Goal: Information Seeking & Learning: Learn about a topic

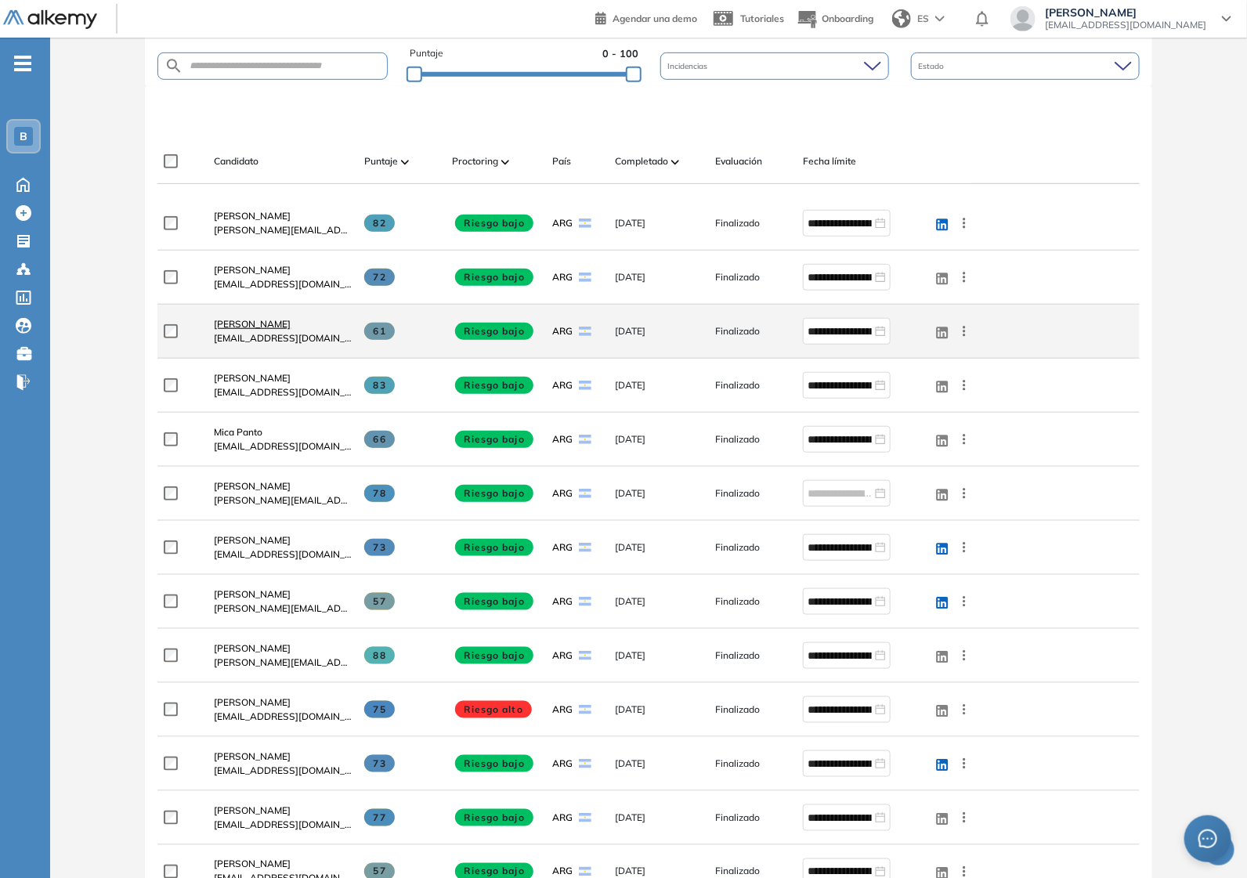
click at [261, 325] on span "[PERSON_NAME]" at bounding box center [252, 324] width 77 height 12
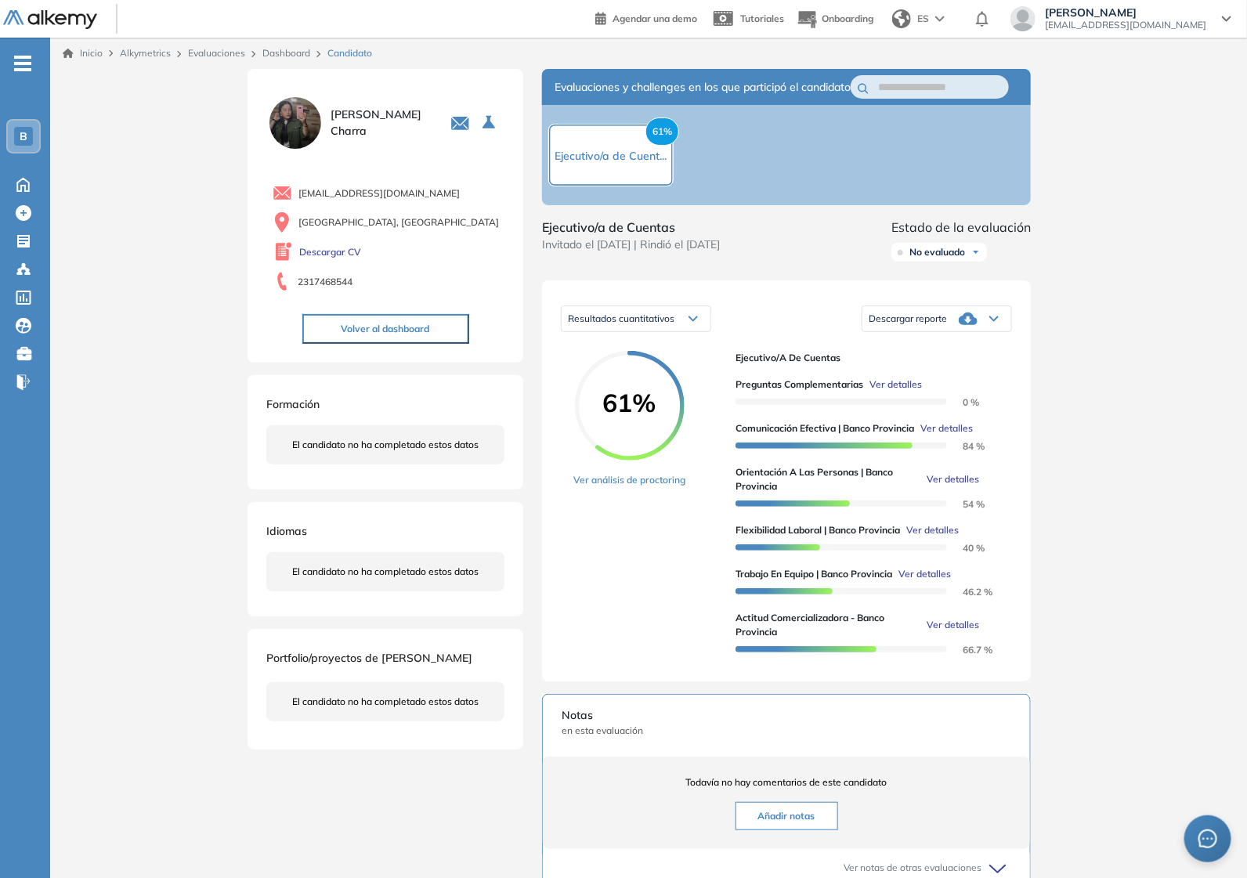
click at [961, 486] on span "Ver detalles" at bounding box center [953, 479] width 52 height 14
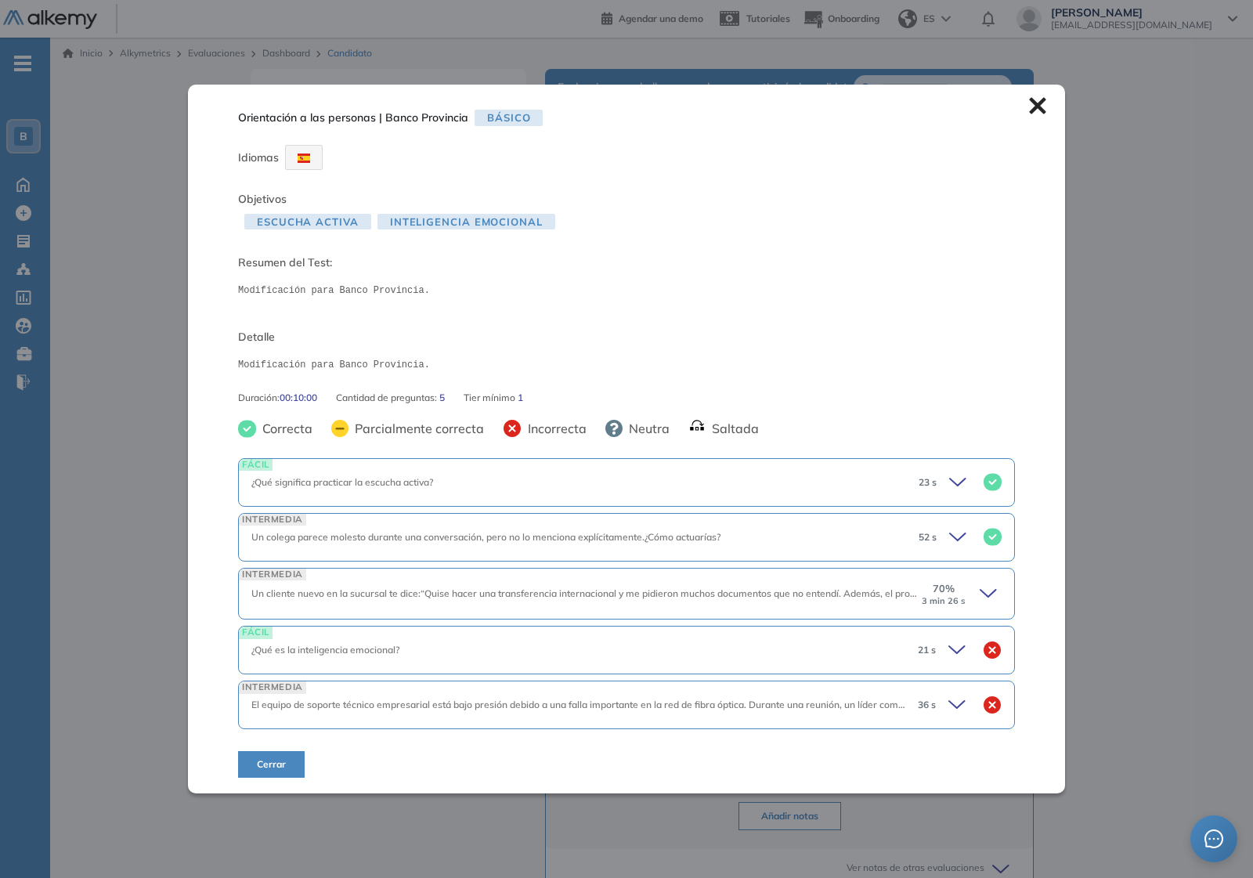
click at [983, 591] on icon at bounding box center [991, 594] width 22 height 22
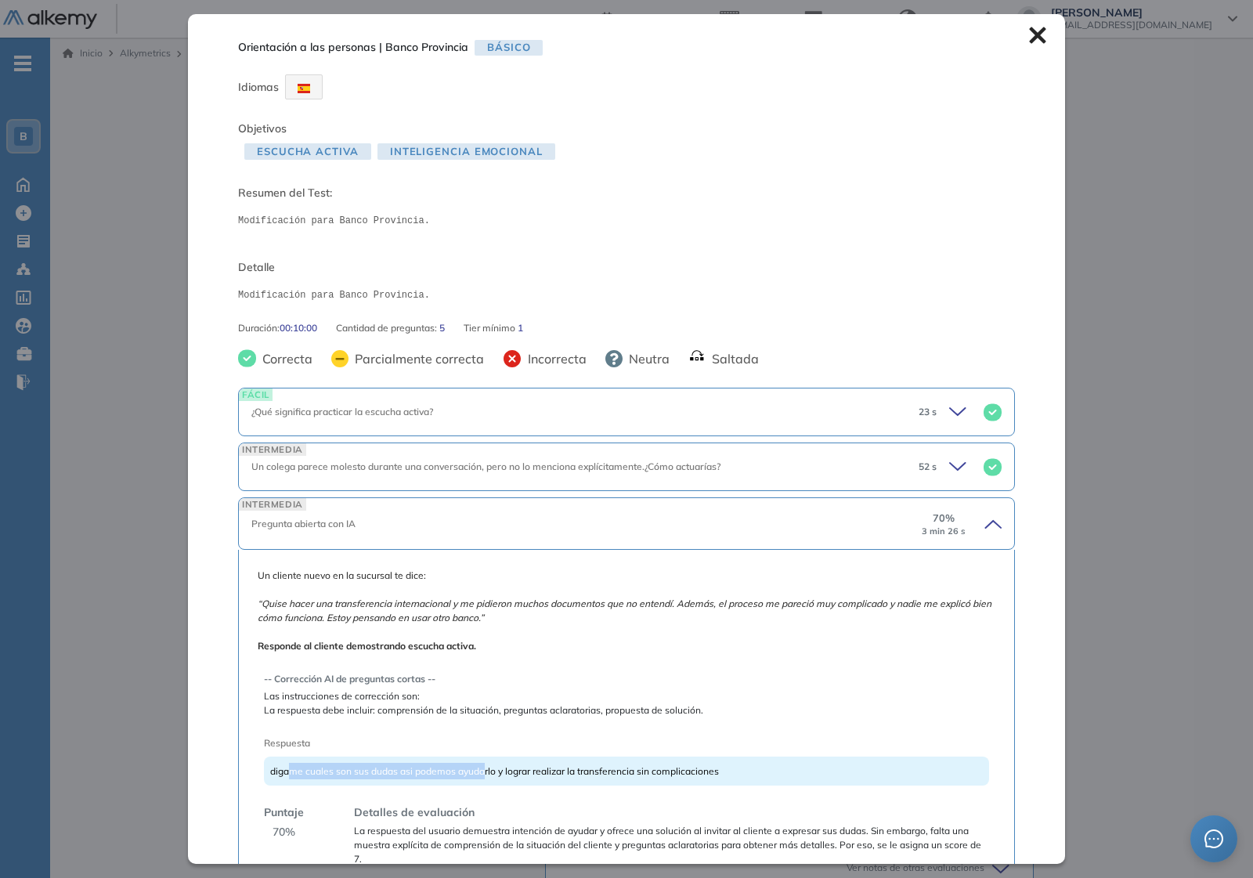
drag, startPoint x: 291, startPoint y: 769, endPoint x: 496, endPoint y: 766, distance: 205.2
click at [496, 766] on span "digame cuales son sus dudas asi podemos ayudarlo y lograr realizar la transfere…" at bounding box center [494, 771] width 449 height 12
click at [671, 785] on div "digame cuales son sus dudas asi podemos ayudarlo y lograr realizar la transfere…" at bounding box center [626, 771] width 725 height 29
drag, startPoint x: 279, startPoint y: 774, endPoint x: 562, endPoint y: 750, distance: 284.6
click at [562, 750] on div "-- Corrección AI de preguntas cortas -- Las instrucciones de corrección son: La…" at bounding box center [626, 762] width 725 height 207
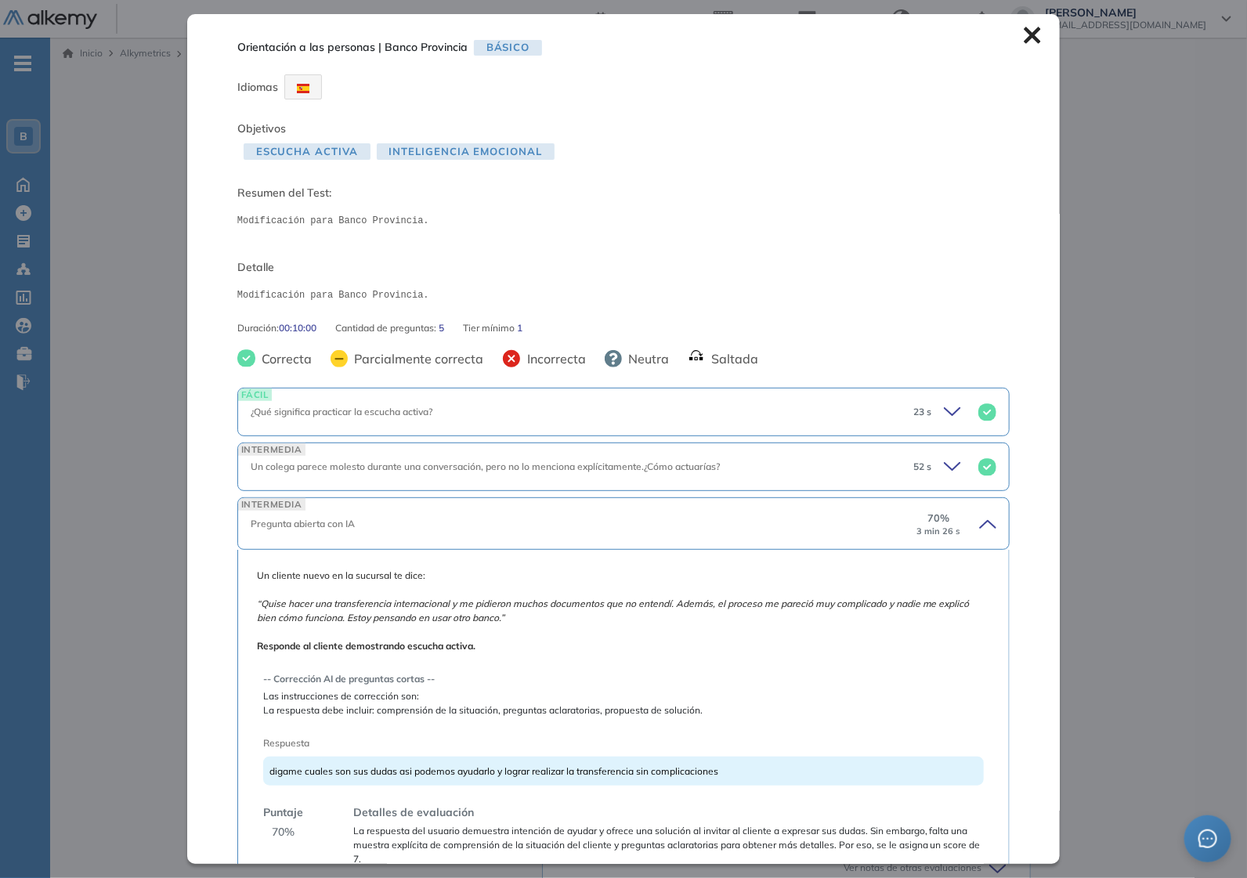
click at [167, 294] on div "Inicio Alkymetrics Evaluaciones Dashboard Candidato Orientación a las personas …" at bounding box center [648, 588] width 1197 height 1100
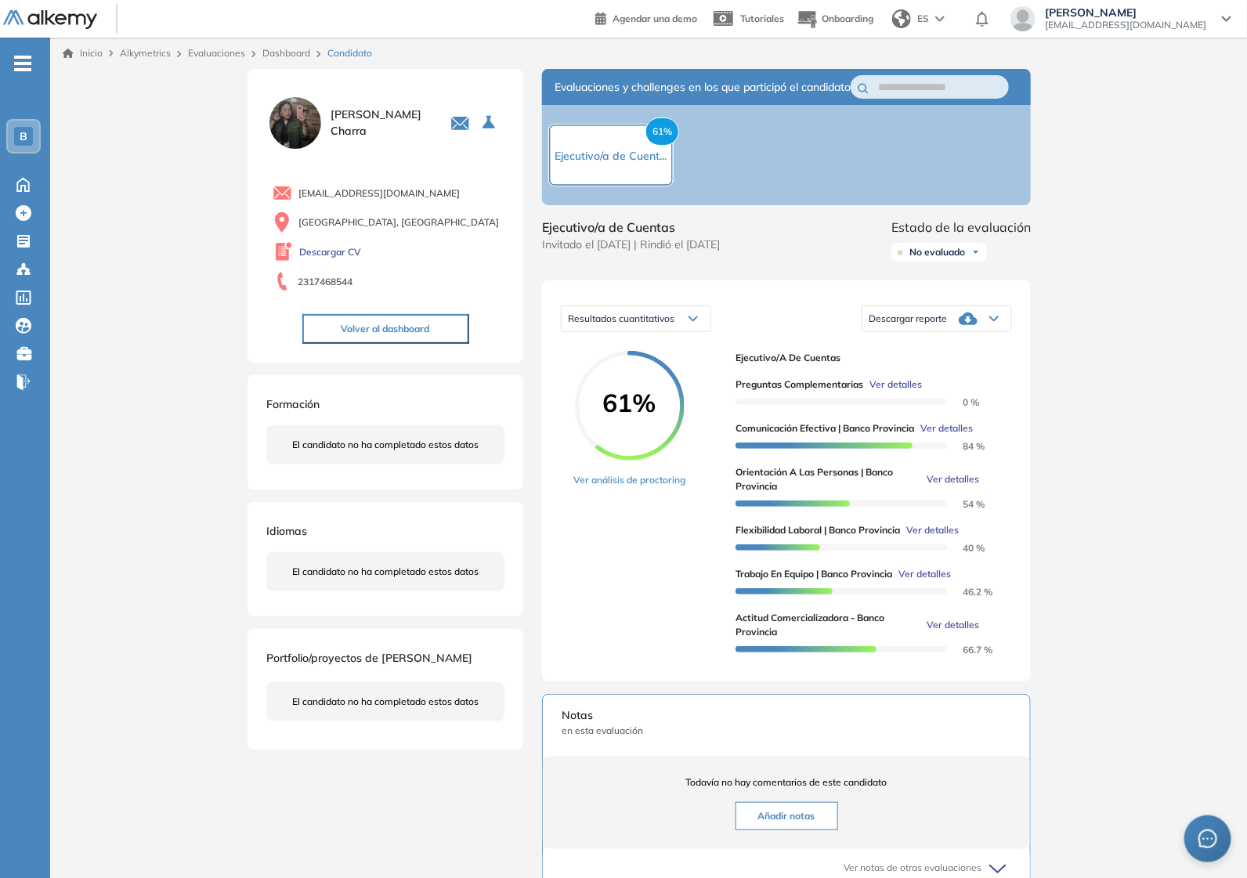
click at [292, 56] on link "Dashboard" at bounding box center [286, 53] width 48 height 12
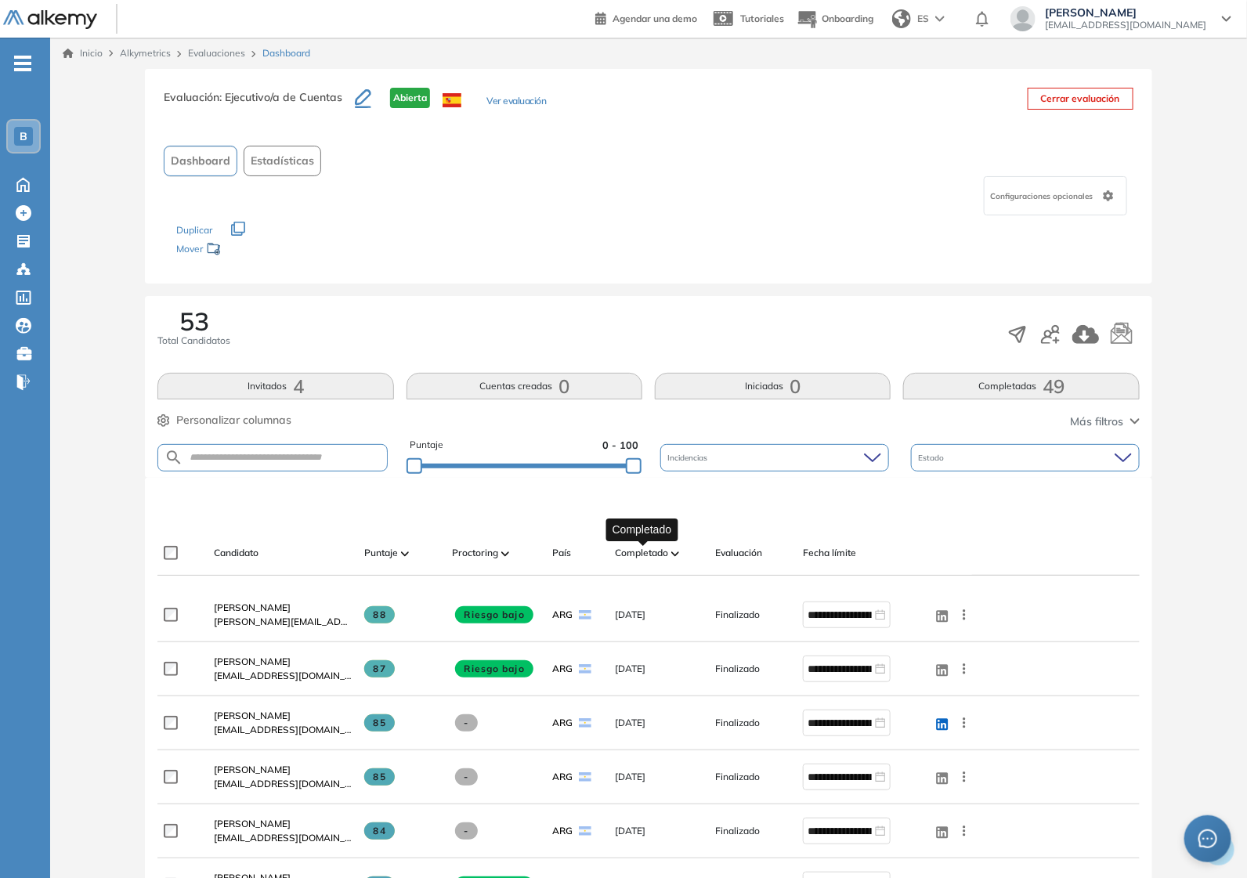
click at [660, 554] on span "Completado" at bounding box center [641, 553] width 53 height 14
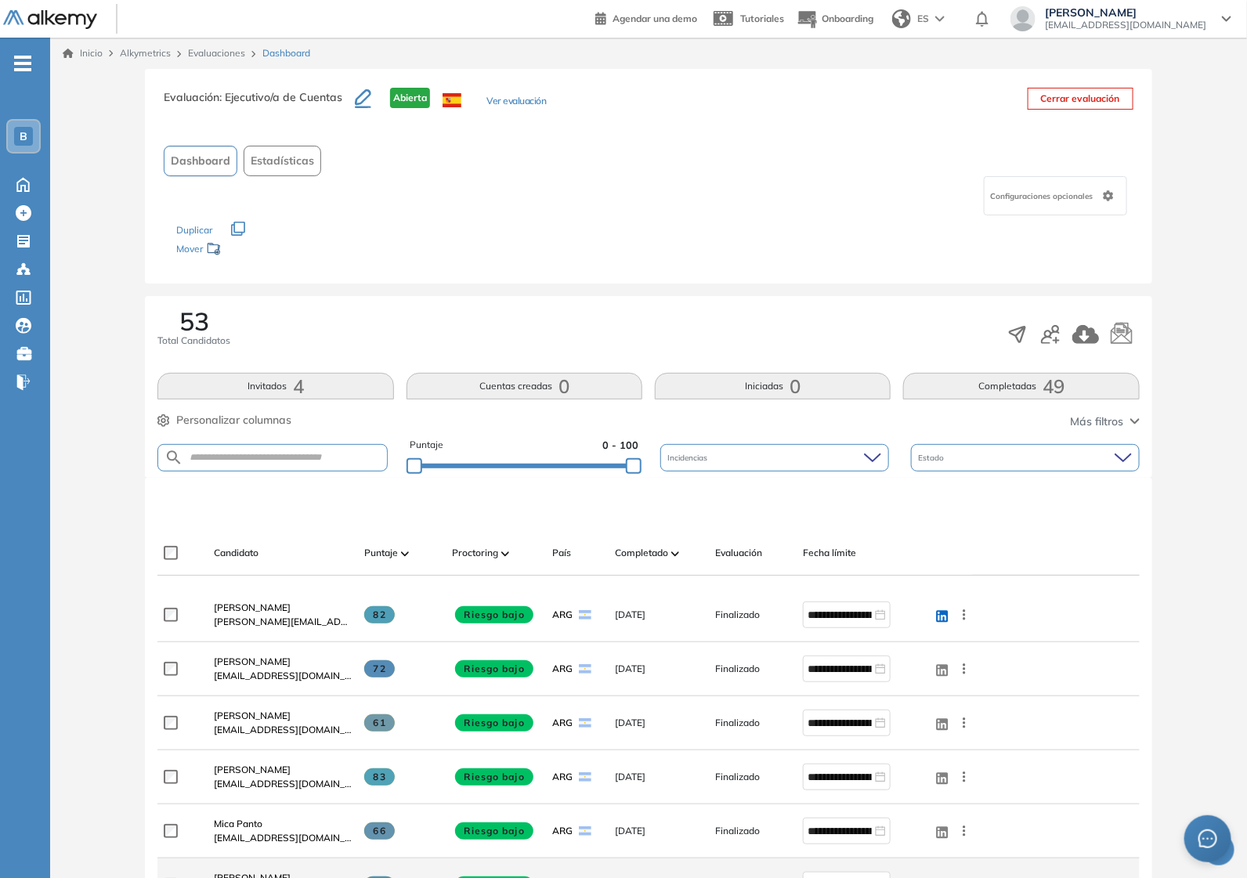
scroll to position [98, 0]
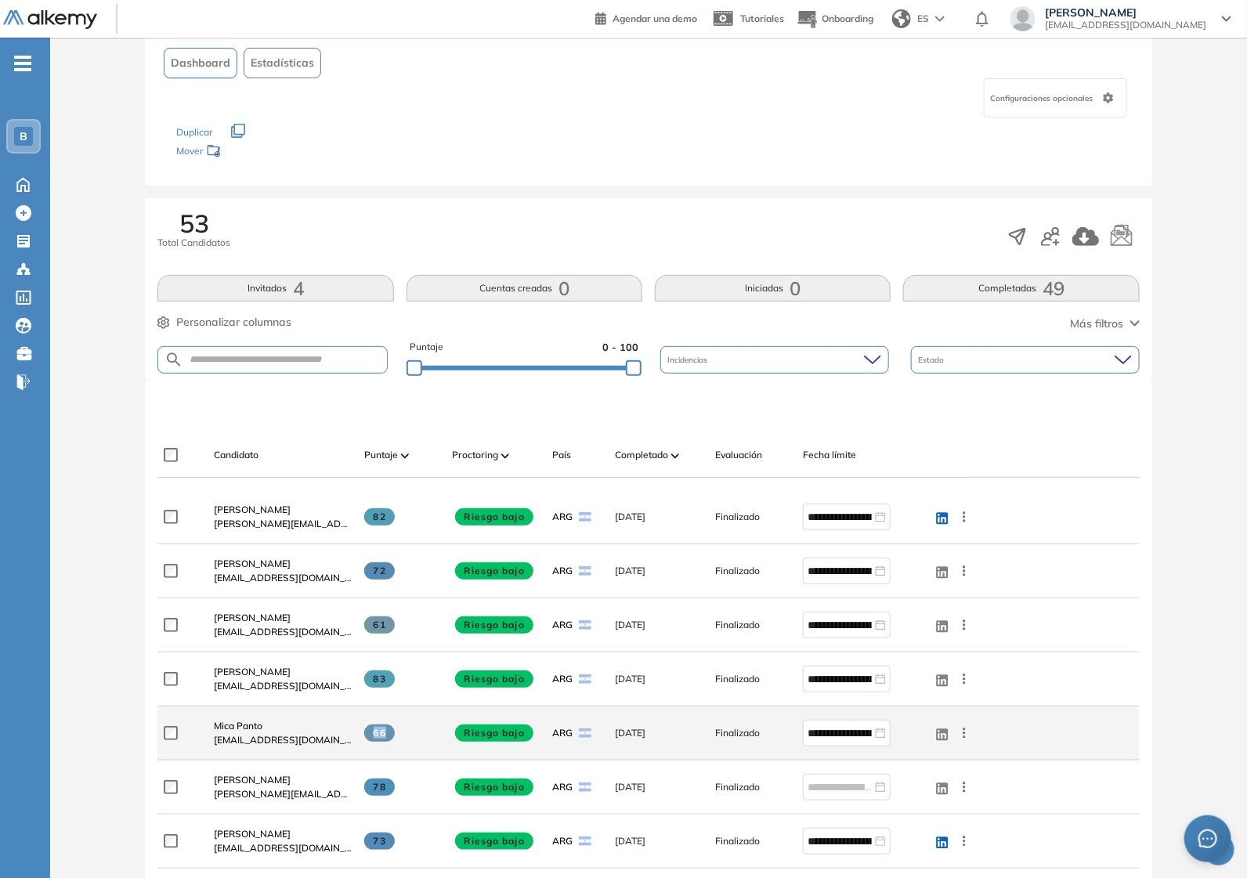
drag, startPoint x: 374, startPoint y: 734, endPoint x: 405, endPoint y: 727, distance: 31.3
click at [405, 727] on div "66" at bounding box center [401, 732] width 75 height 17
click at [398, 728] on div "66" at bounding box center [401, 732] width 75 height 17
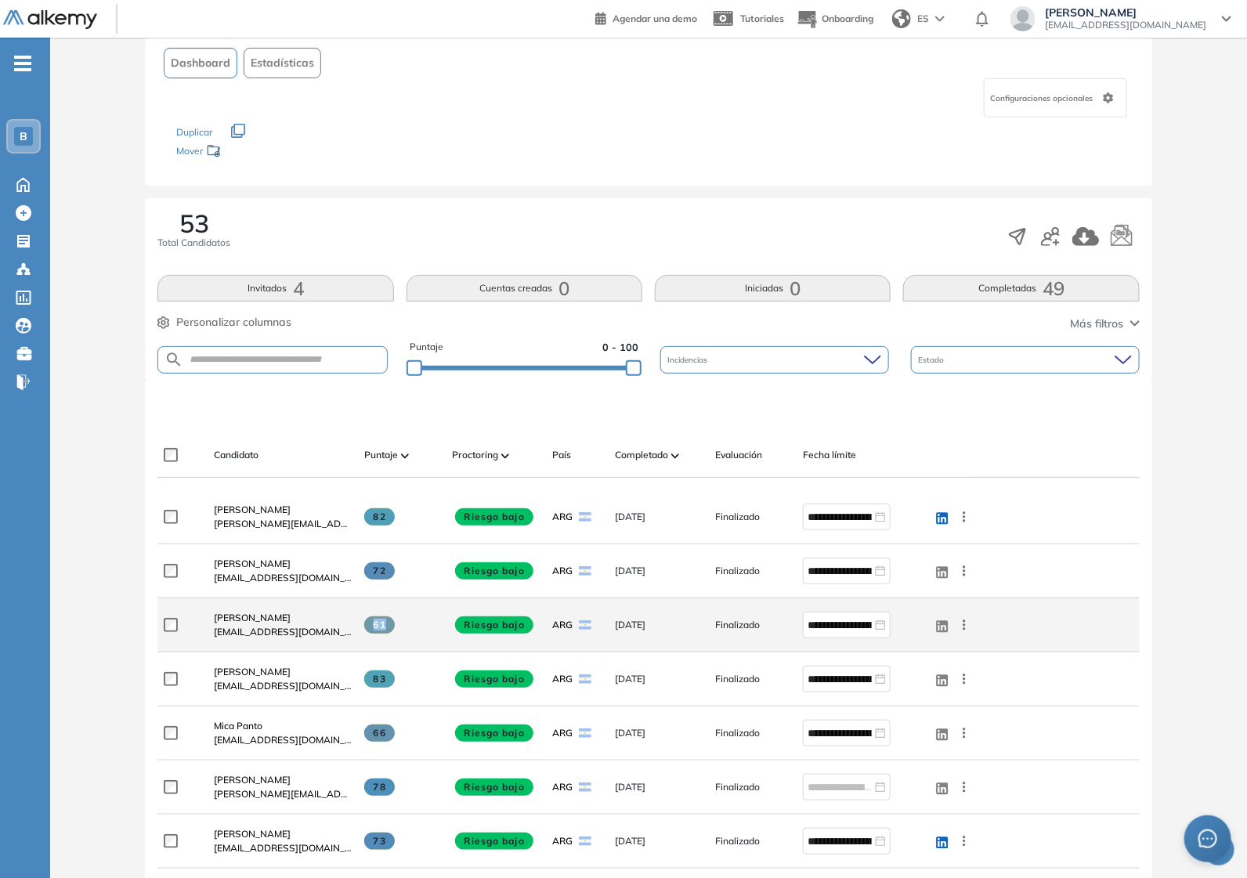
drag, startPoint x: 373, startPoint y: 625, endPoint x: 316, endPoint y: 627, distance: 57.2
click at [394, 625] on span "61" at bounding box center [379, 624] width 31 height 17
click at [263, 623] on span "[PERSON_NAME]" at bounding box center [252, 618] width 77 height 12
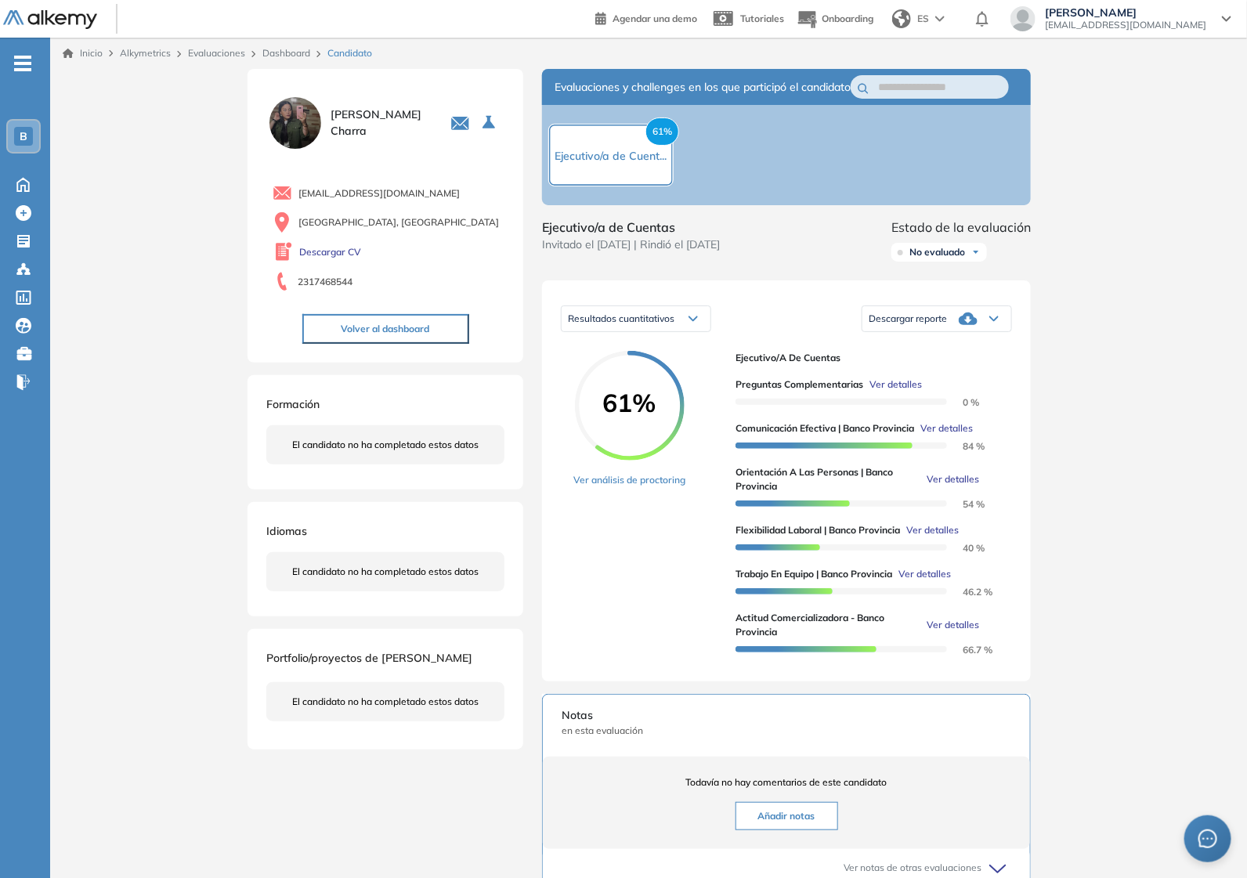
click at [971, 486] on span "Ver detalles" at bounding box center [953, 479] width 52 height 14
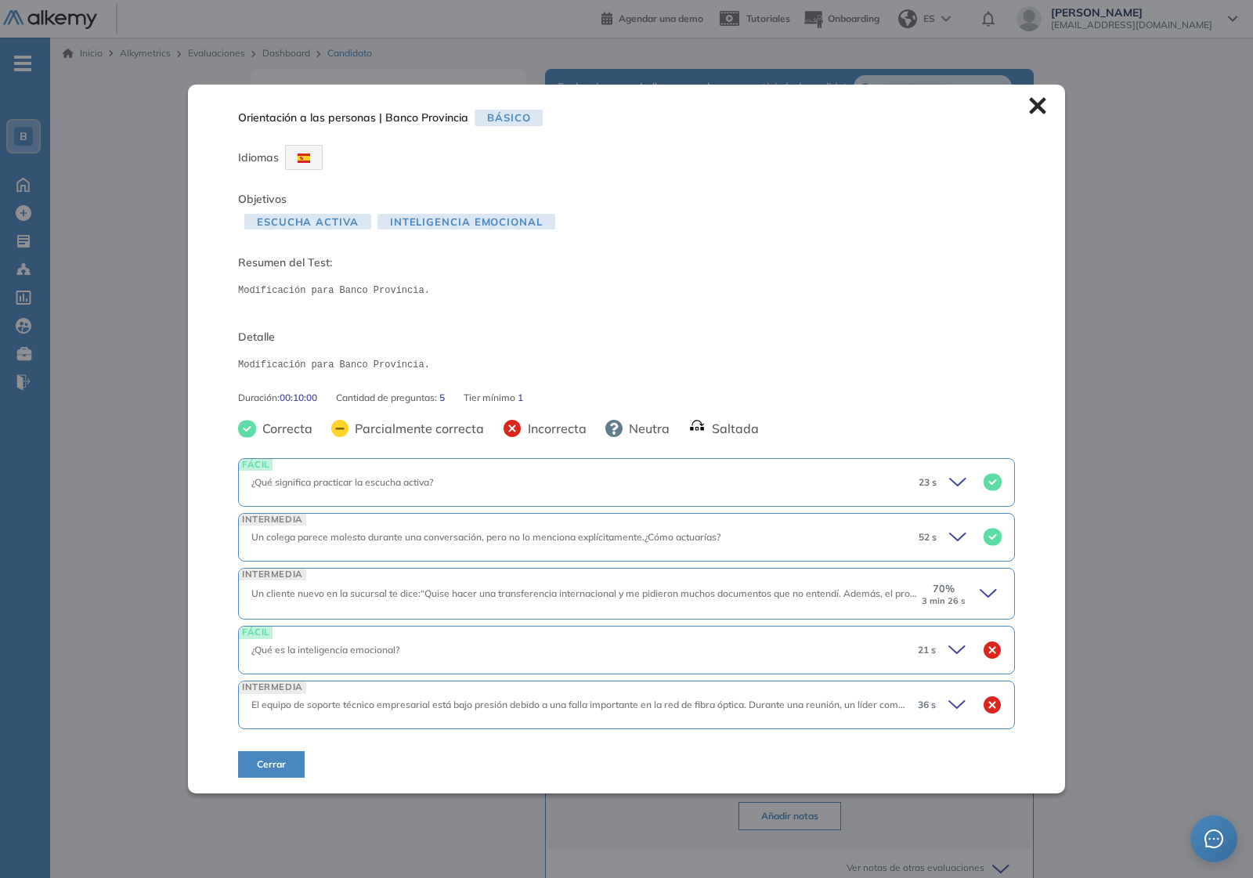
click at [988, 592] on icon at bounding box center [989, 593] width 16 height 7
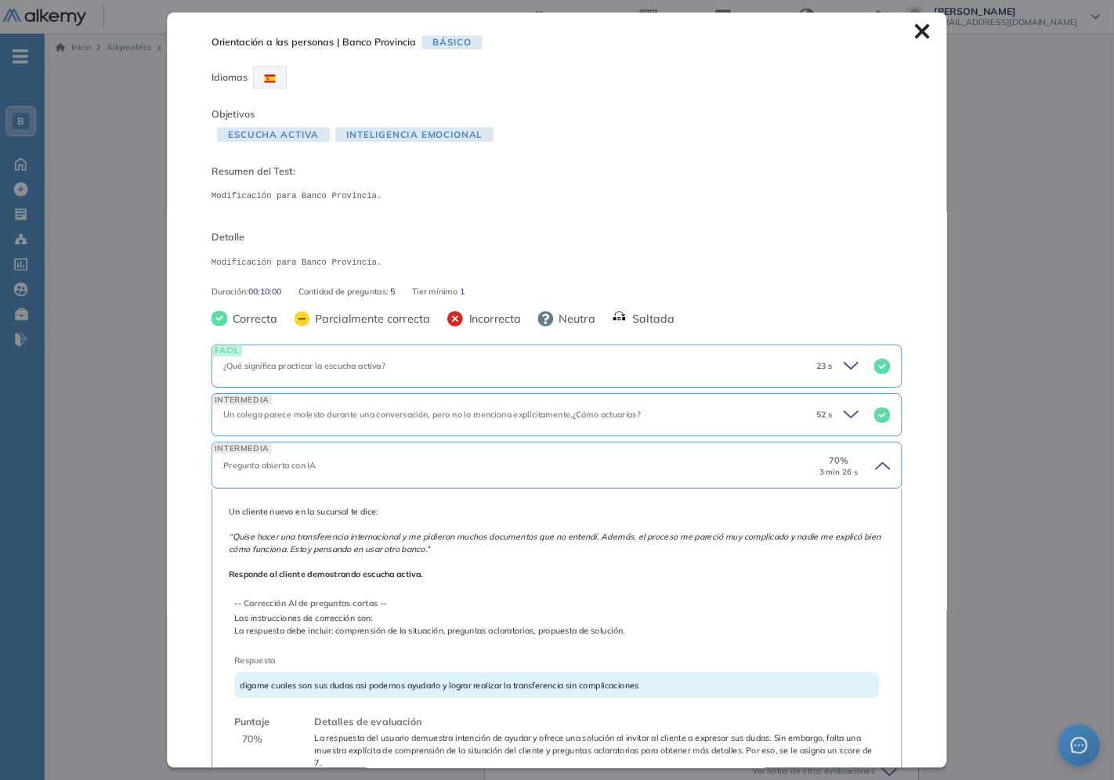
scroll to position [202, 0]
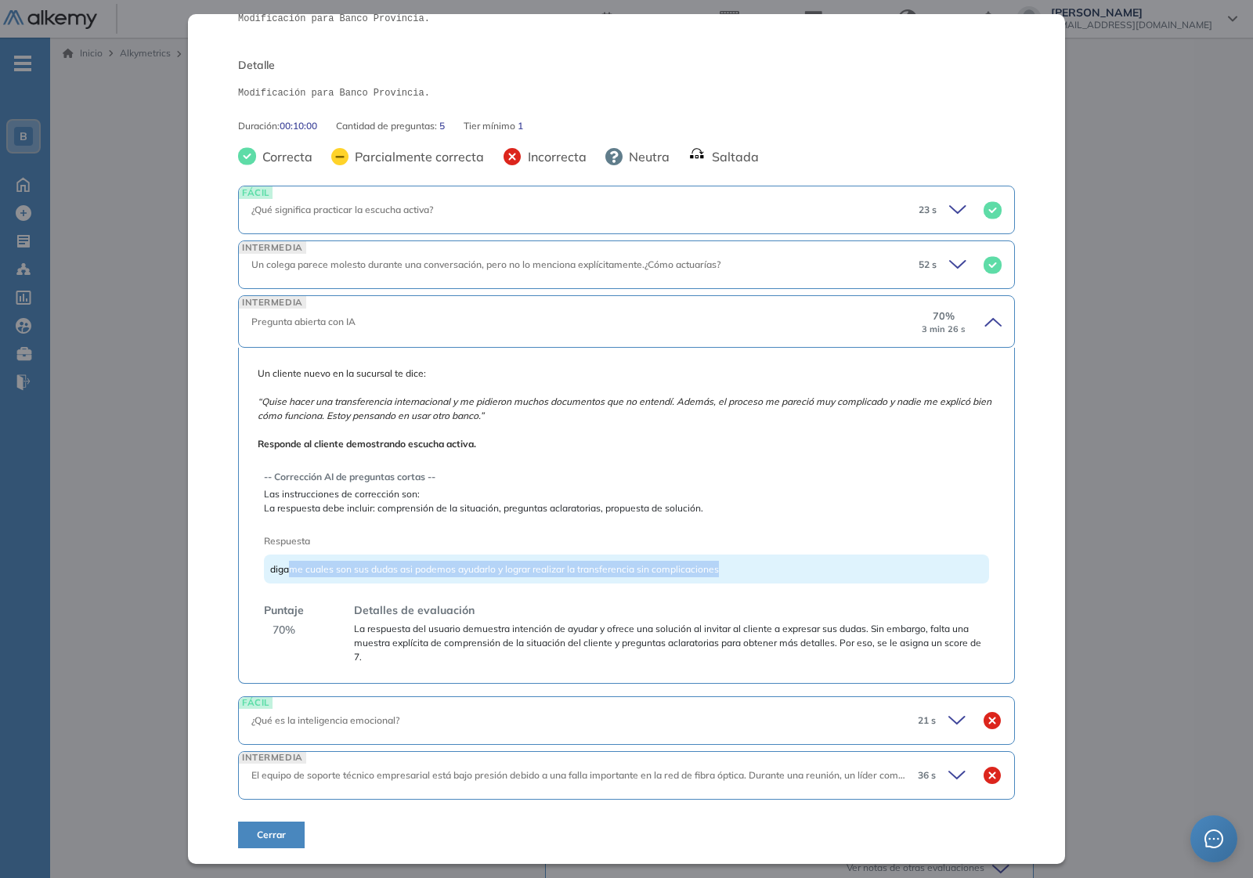
drag, startPoint x: 291, startPoint y: 573, endPoint x: 746, endPoint y: 560, distance: 456.0
click at [746, 560] on div "digame cuales son sus dudas asi podemos ayudarlo y lograr realizar la transfere…" at bounding box center [626, 569] width 725 height 29
click at [746, 578] on div "digame cuales son sus dudas asi podemos ayudarlo y lograr realizar la transfere…" at bounding box center [626, 569] width 725 height 29
click at [488, 588] on div "-- Corrección AI de preguntas cortas -- Las instrucciones de corrección son: La…" at bounding box center [626, 560] width 725 height 207
drag, startPoint x: 286, startPoint y: 562, endPoint x: 819, endPoint y: 572, distance: 533.5
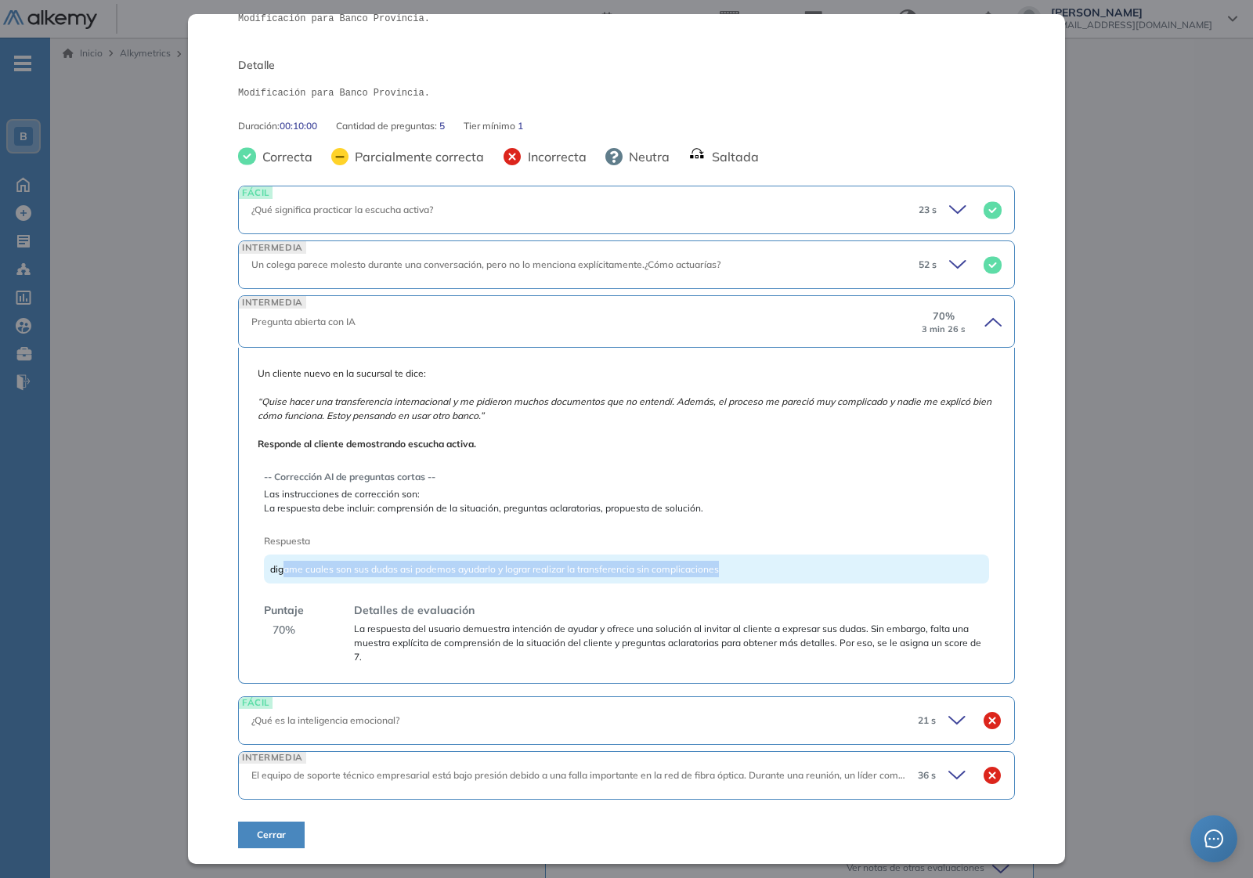
click at [819, 572] on div "digame cuales son sus dudas asi podemos ayudarlo y lograr realizar la transfere…" at bounding box center [626, 569] width 725 height 29
drag, startPoint x: 819, startPoint y: 572, endPoint x: 561, endPoint y: 544, distance: 259.9
click at [561, 544] on div "-- Corrección AI de preguntas cortas -- Las instrucciones de corrección son: La…" at bounding box center [626, 560] width 725 height 207
click at [393, 586] on div "-- Corrección AI de preguntas cortas -- Las instrucciones de corrección son: La…" at bounding box center [626, 560] width 725 height 207
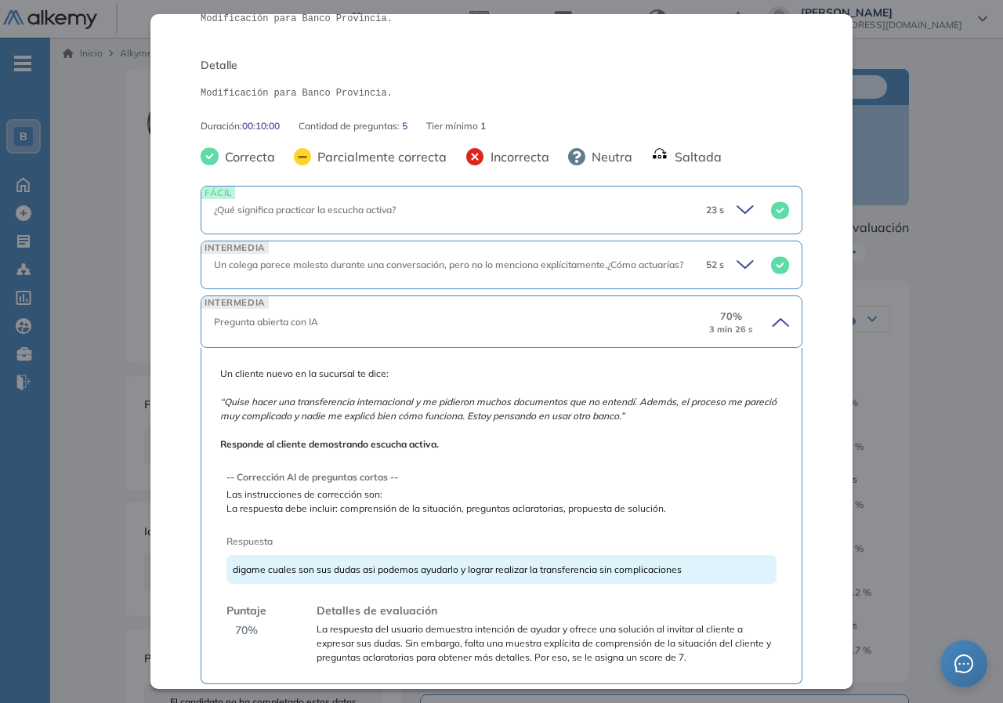
scroll to position [203, 0]
drag, startPoint x: 245, startPoint y: 569, endPoint x: 502, endPoint y: 566, distance: 256.9
click at [502, 566] on span "digame cuales son sus dudas asi podemos ayudarlo y lograr realizar la transfere…" at bounding box center [457, 568] width 449 height 12
click at [304, 576] on div "digame cuales son sus dudas asi podemos ayudarlo y lograr realizar la transfere…" at bounding box center [501, 568] width 550 height 29
drag, startPoint x: 359, startPoint y: 567, endPoint x: 459, endPoint y: 565, distance: 100.3
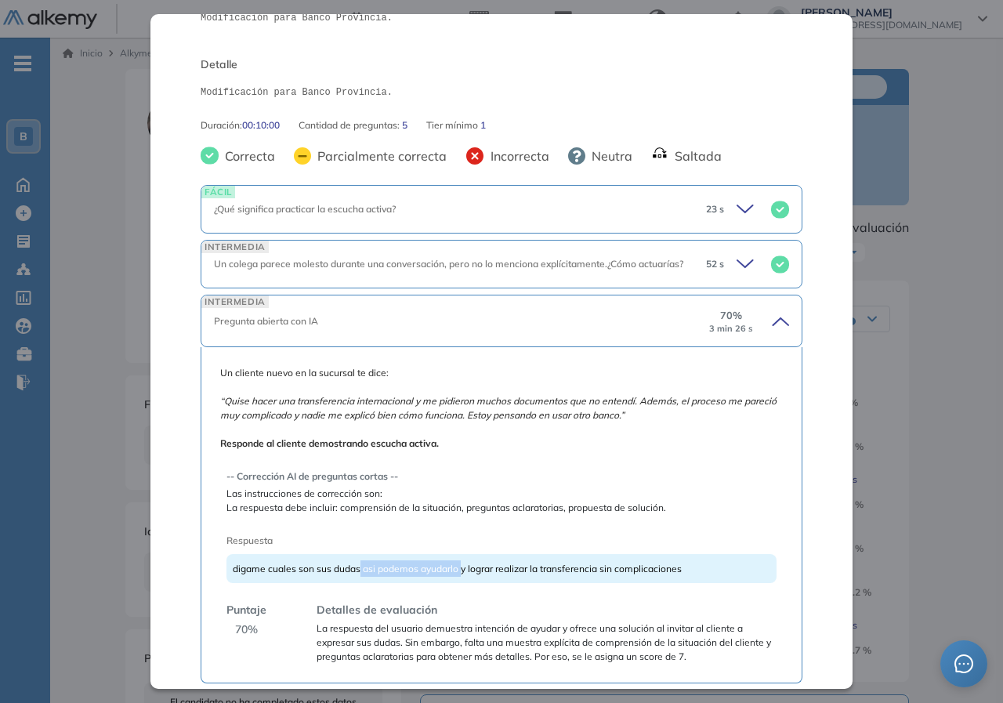
click at [459, 565] on span "digame cuales son sus dudas asi podemos ayudarlo y lograr realizar la transfere…" at bounding box center [457, 568] width 449 height 12
drag, startPoint x: 520, startPoint y: 580, endPoint x: 473, endPoint y: 568, distance: 48.6
click at [519, 580] on div "digame cuales son sus dudas asi podemos ayudarlo y lograr realizar la transfere…" at bounding box center [501, 568] width 550 height 29
drag, startPoint x: 473, startPoint y: 568, endPoint x: 659, endPoint y: 570, distance: 185.6
click at [659, 570] on span "digame cuales son sus dudas asi podemos ayudarlo y lograr realizar la transfere…" at bounding box center [457, 568] width 449 height 12
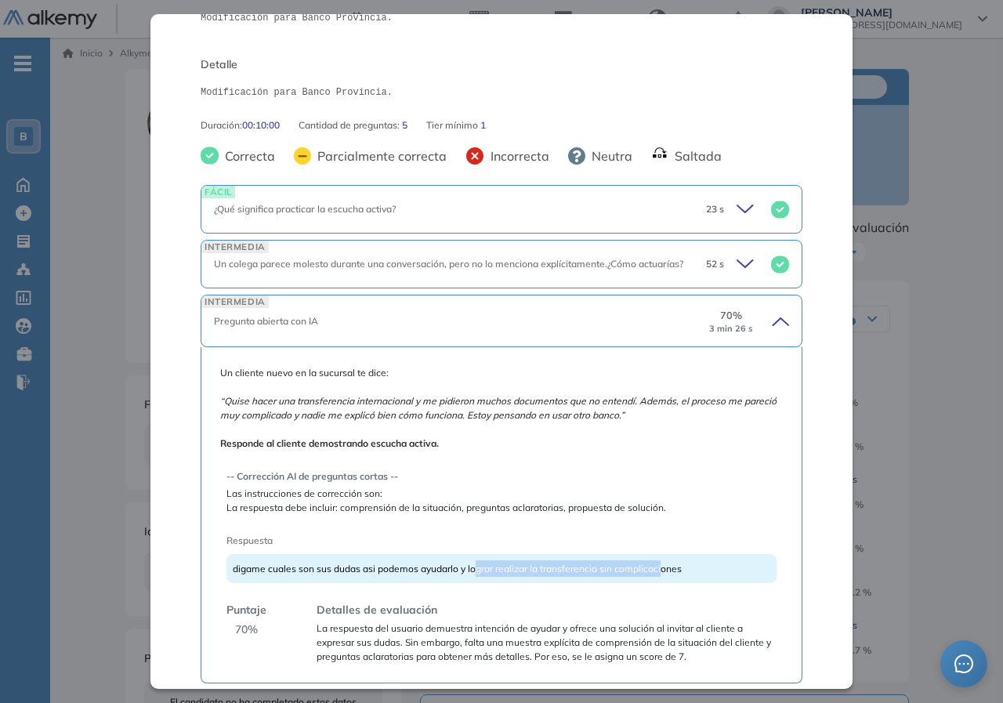
click at [654, 574] on div "digame cuales son sus dudas asi podemos ayudarlo y lograr realizar la transfere…" at bounding box center [501, 568] width 550 height 29
click at [696, 576] on div "digame cuales son sus dudas asi podemos ayudarlo y lograr realizar la transfere…" at bounding box center [501, 568] width 550 height 29
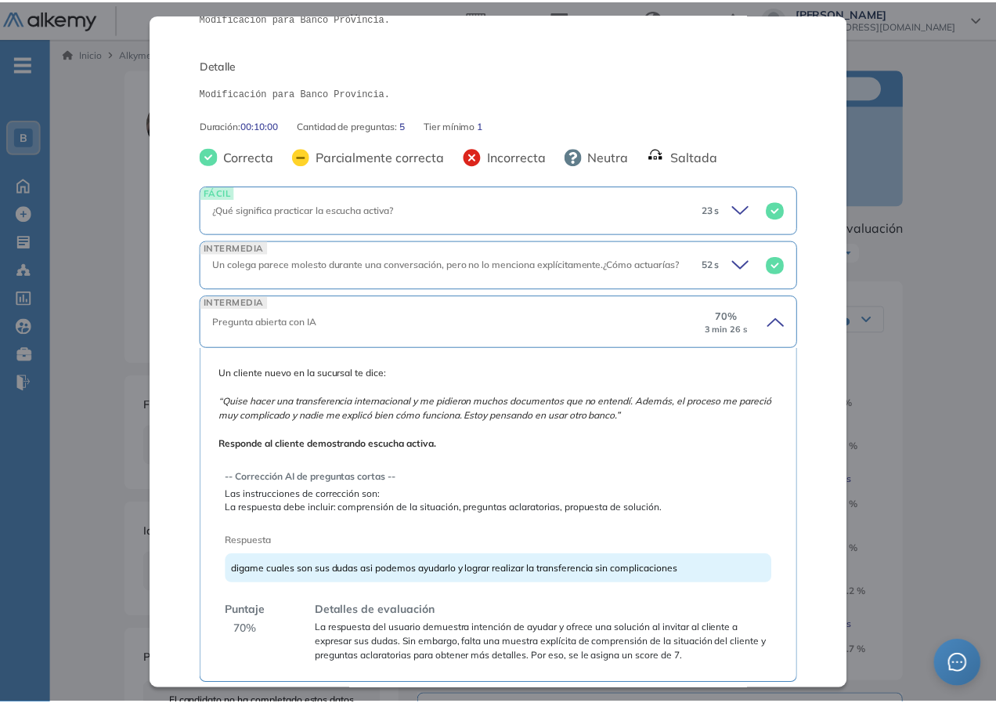
scroll to position [378, 0]
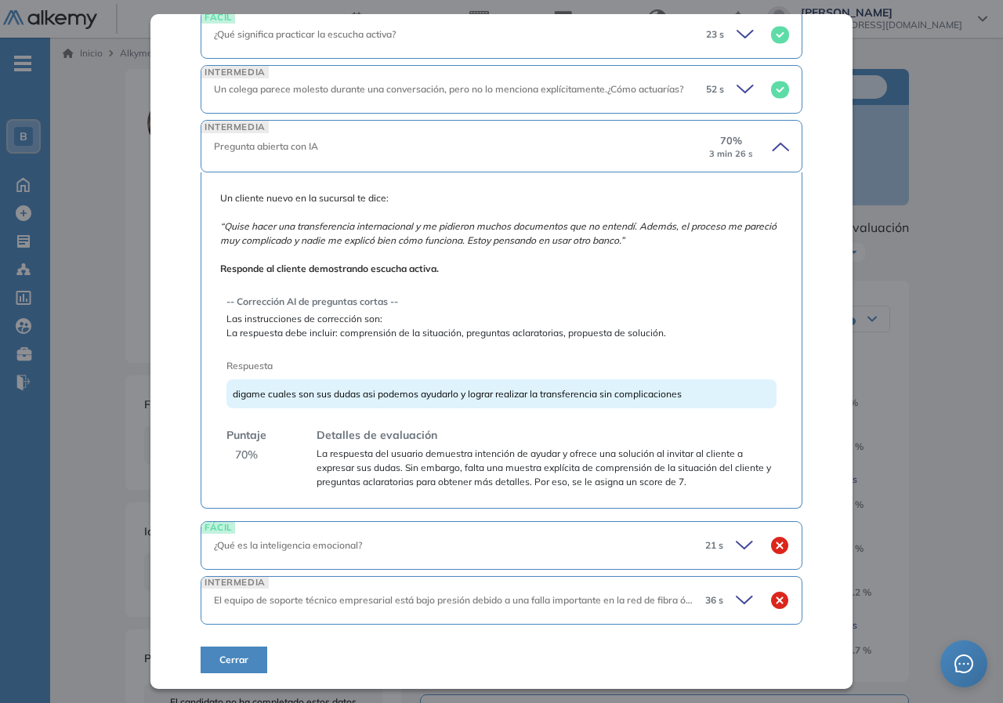
drag, startPoint x: 924, startPoint y: 439, endPoint x: 914, endPoint y: 452, distance: 16.8
click at [924, 442] on div "Orientación a las personas | Banco Provincia Básico Idiomas Objetivos Escucha a…" at bounding box center [526, 584] width 815 height 1031
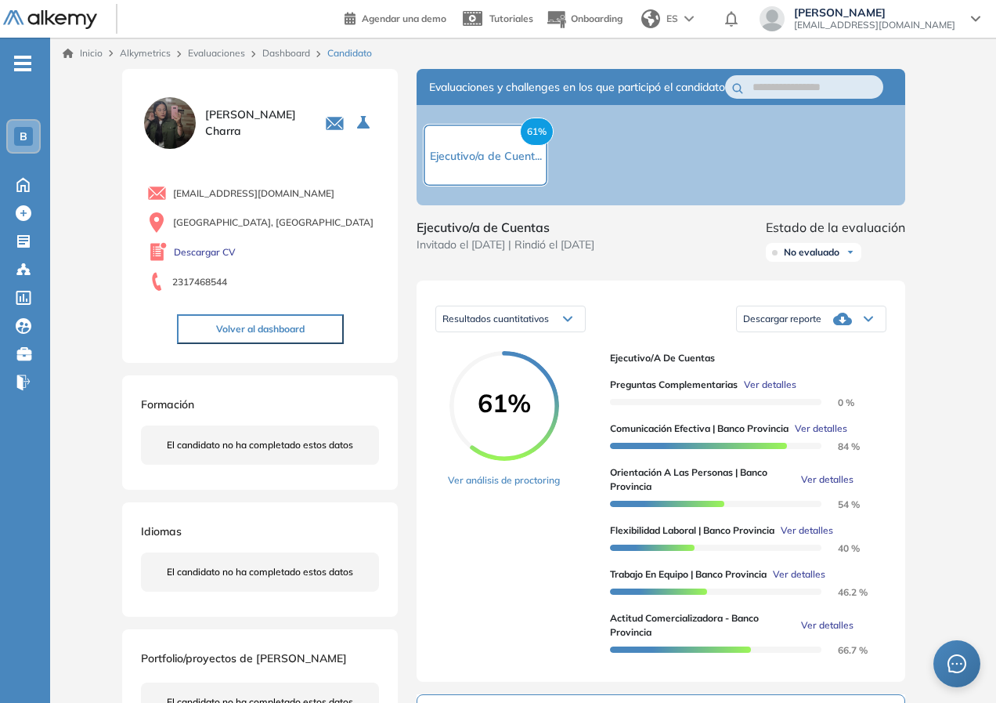
scroll to position [103, 0]
click at [823, 486] on span "Ver detalles" at bounding box center [827, 479] width 52 height 14
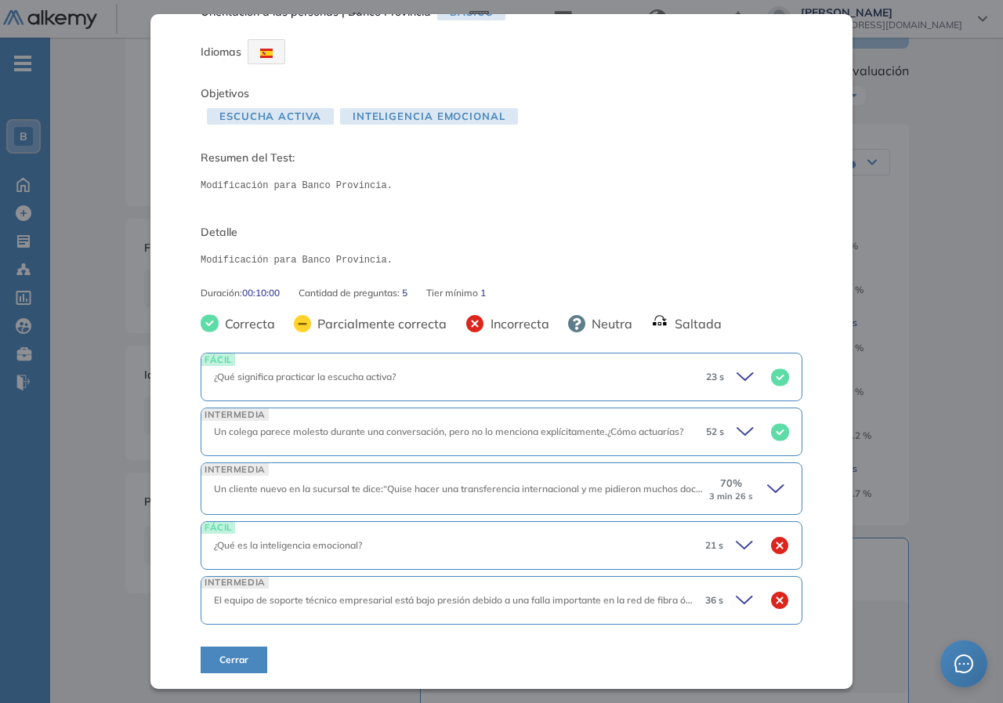
scroll to position [35, 0]
click at [767, 489] on icon at bounding box center [778, 489] width 22 height 22
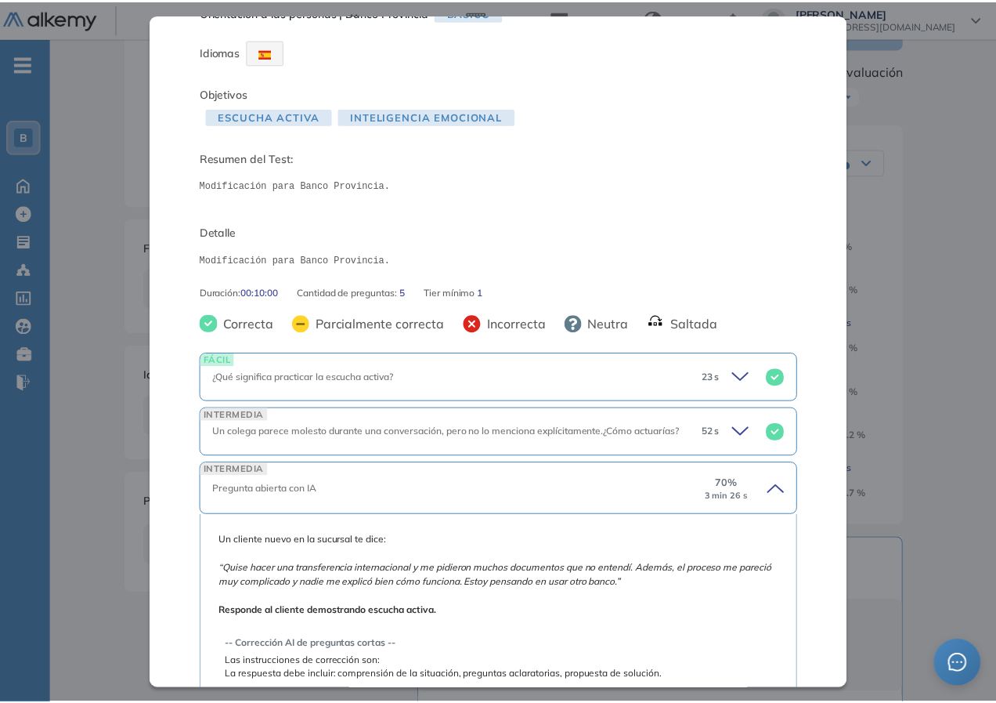
scroll to position [349, 0]
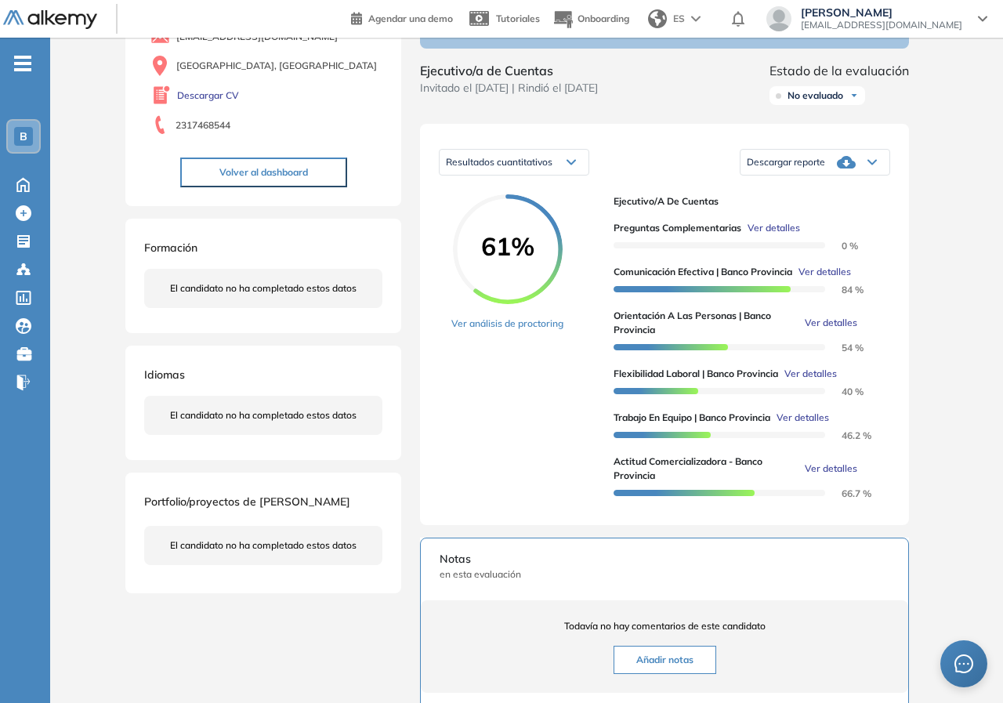
click at [903, 393] on div "Orientación a las personas | Banco Provincia Básico Idiomas Objetivos Escucha a…" at bounding box center [526, 427] width 815 height 1031
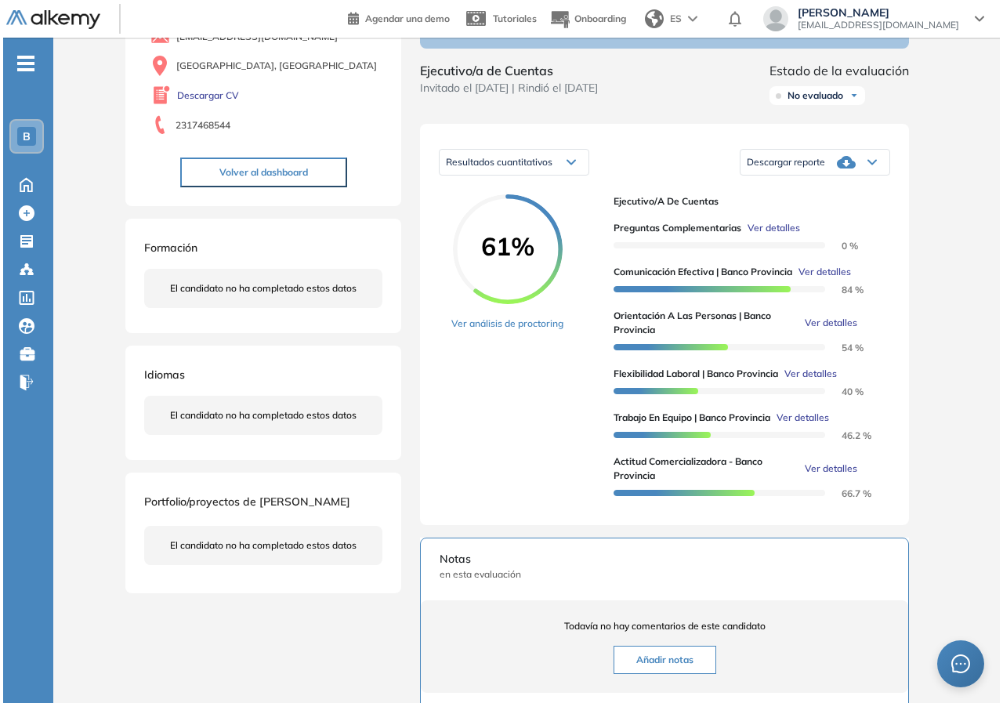
scroll to position [103, 0]
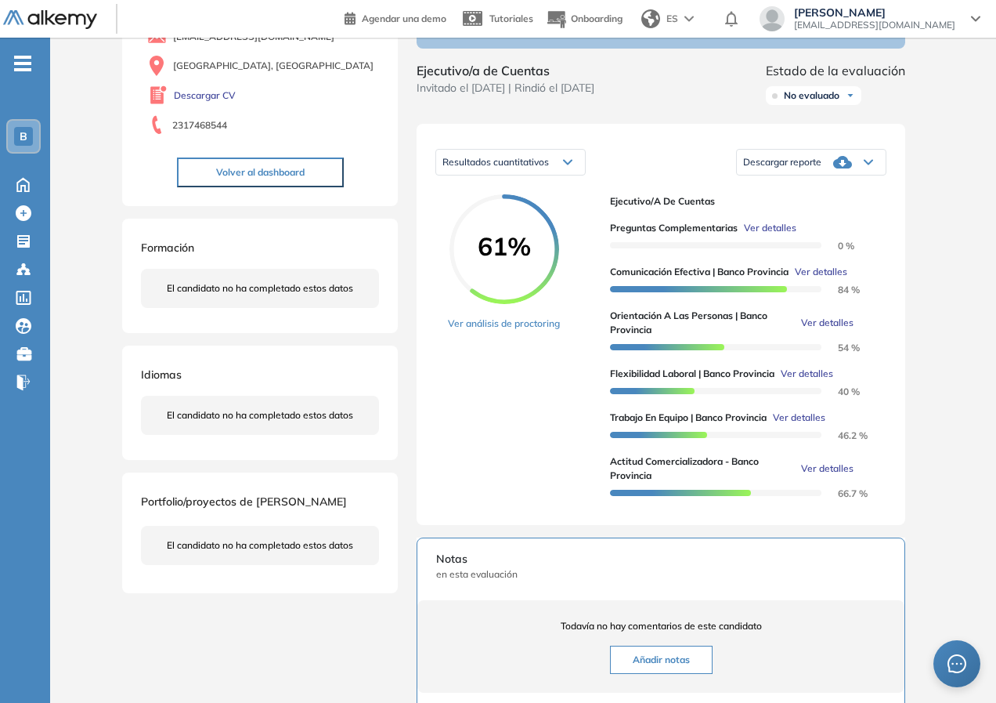
click at [825, 279] on span "Ver detalles" at bounding box center [821, 272] width 52 height 14
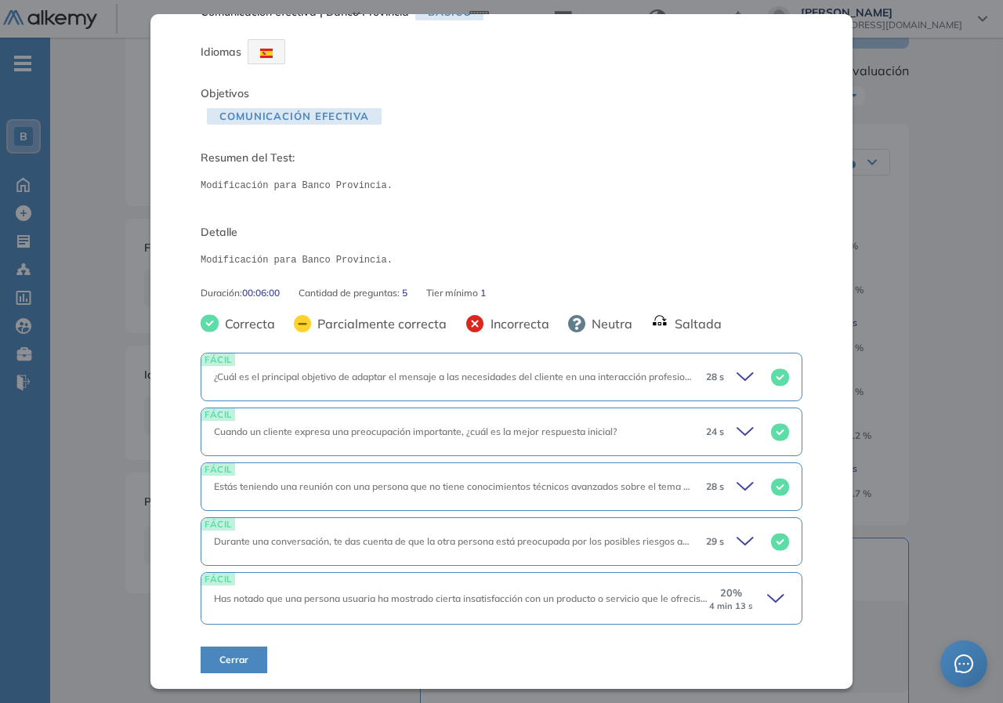
scroll to position [35, 0]
click at [775, 602] on icon at bounding box center [778, 598] width 22 height 22
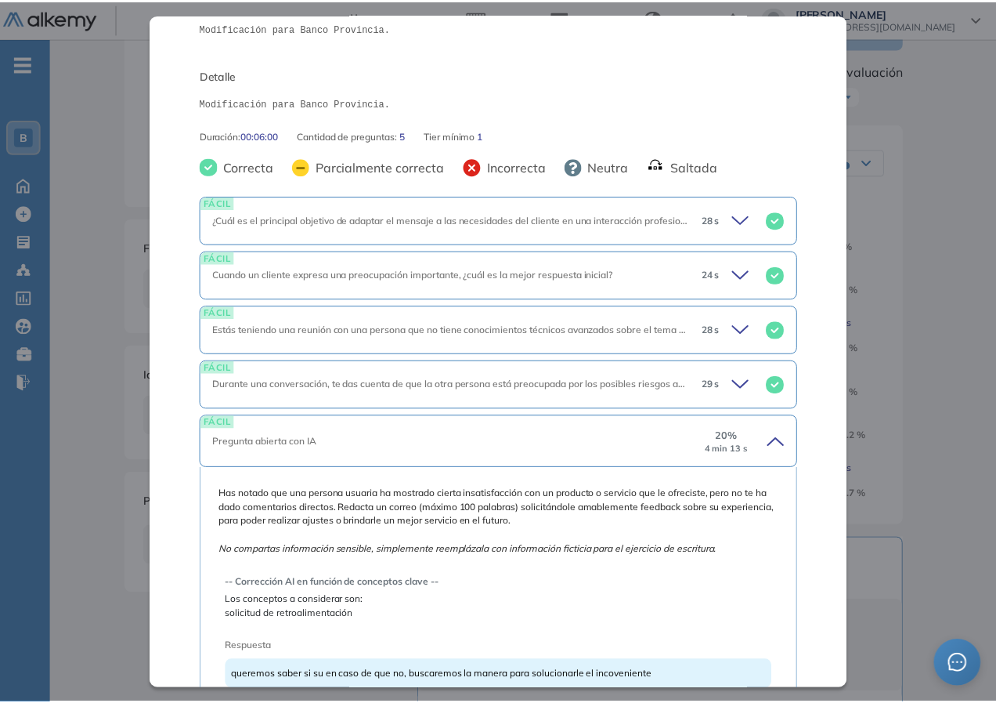
scroll to position [349, 0]
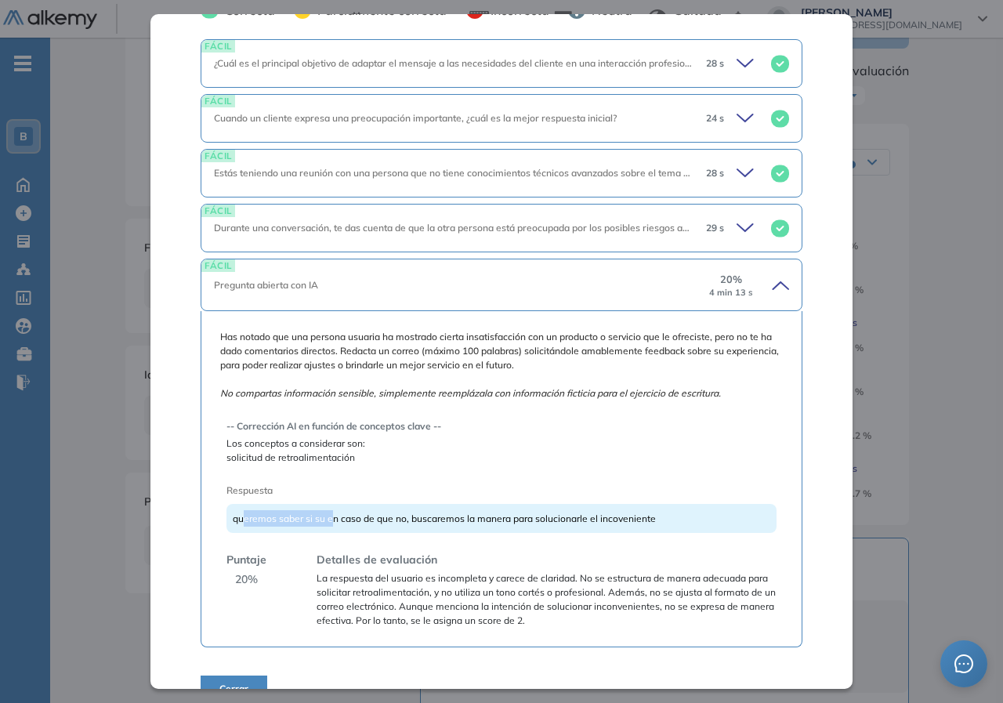
drag, startPoint x: 247, startPoint y: 520, endPoint x: 330, endPoint y: 520, distance: 83.0
click at [330, 520] on span "queremos saber si su en caso de que no, buscaremos la manera para solucionarle …" at bounding box center [444, 518] width 423 height 12
drag, startPoint x: 361, startPoint y: 516, endPoint x: 359, endPoint y: 551, distance: 35.3
click at [363, 516] on span "queremos saber si su en caso de que no, buscaremos la manera para solucionarle …" at bounding box center [444, 518] width 423 height 12
drag, startPoint x: 293, startPoint y: 518, endPoint x: 476, endPoint y: 534, distance: 184.0
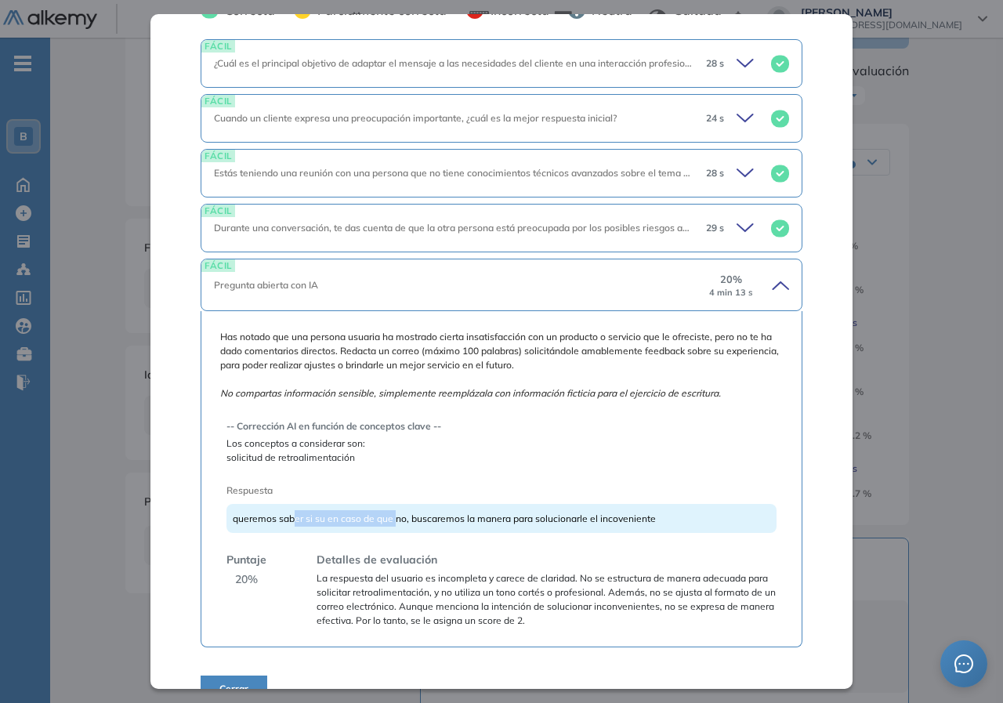
click at [398, 522] on span "queremos saber si su en caso de que no, buscaremos la manera para solucionarle …" at bounding box center [444, 518] width 423 height 12
click at [958, 336] on div "Inicio Alkymetrics Evaluaciones Dashboard Candidato Comunicación efectiva | Ban…" at bounding box center [526, 431] width 952 height 1100
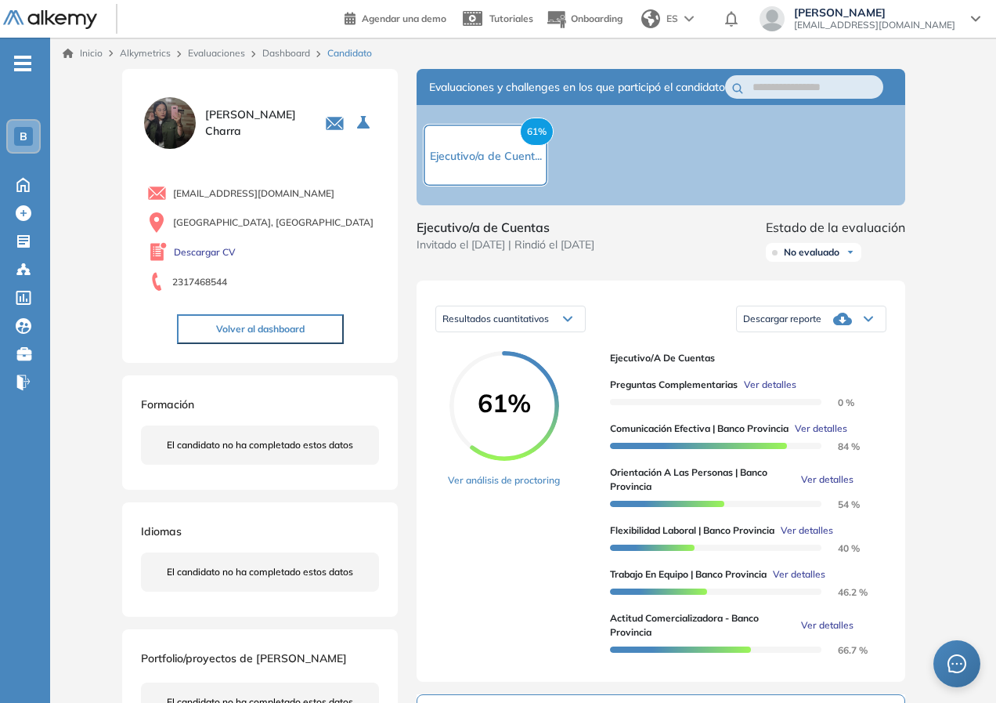
scroll to position [103, 0]
click at [506, 526] on div "61% Ver análisis de proctoring" at bounding box center [523, 507] width 150 height 312
click at [505, 487] on link "Ver análisis de proctoring" at bounding box center [504, 480] width 112 height 14
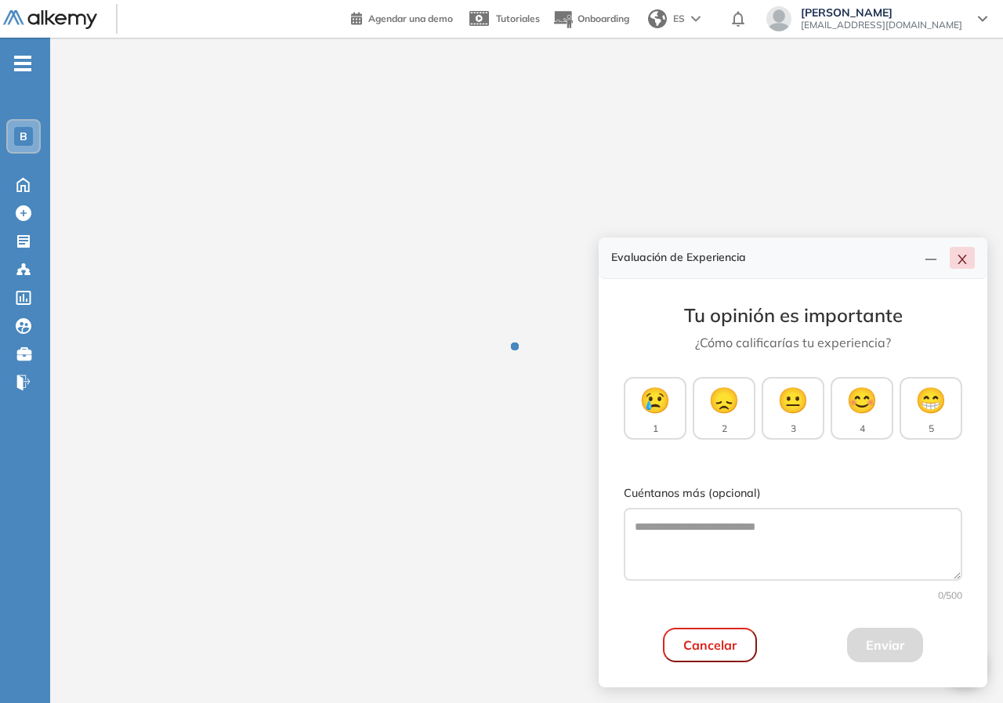
click at [963, 262] on icon "close" at bounding box center [962, 259] width 13 height 13
